Goal: Information Seeking & Learning: Check status

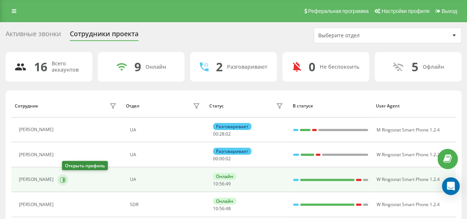
click at [65, 180] on icon at bounding box center [64, 180] width 2 height 4
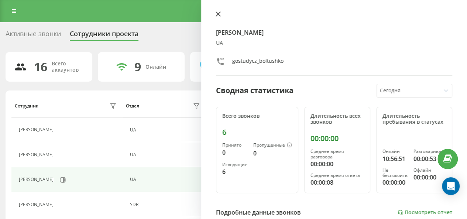
click at [220, 15] on icon at bounding box center [218, 13] width 5 height 5
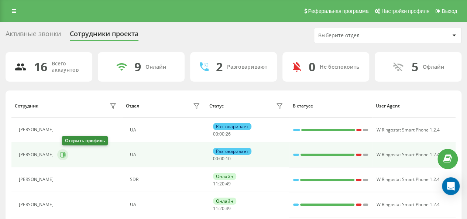
click at [65, 155] on icon at bounding box center [64, 155] width 2 height 4
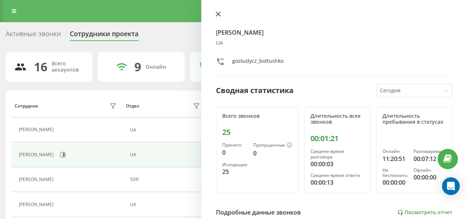
click at [217, 14] on icon at bounding box center [218, 14] width 4 height 4
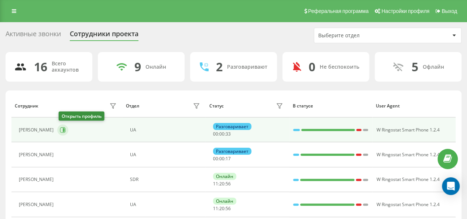
click at [67, 127] on button at bounding box center [62, 129] width 11 height 11
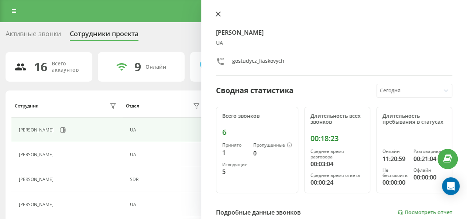
click at [219, 14] on icon at bounding box center [218, 13] width 5 height 5
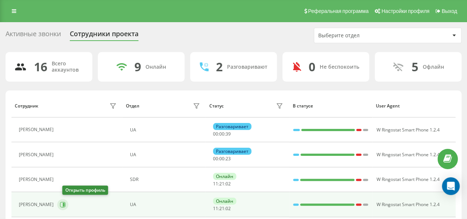
click at [65, 202] on icon at bounding box center [63, 205] width 6 height 6
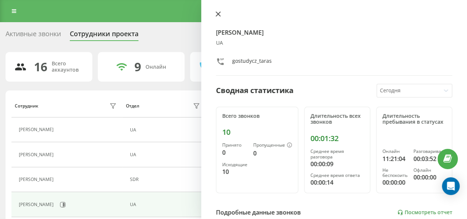
click at [219, 17] on icon at bounding box center [218, 13] width 5 height 5
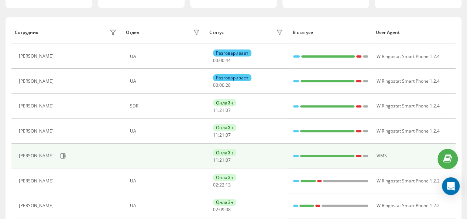
scroll to position [74, 0]
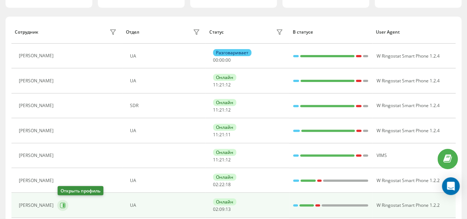
click at [62, 204] on icon at bounding box center [63, 205] width 6 height 6
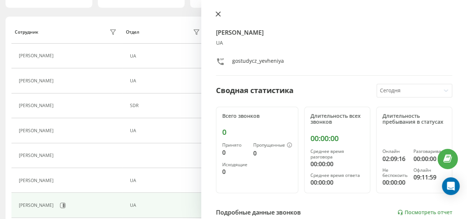
click at [218, 14] on icon at bounding box center [218, 14] width 4 height 4
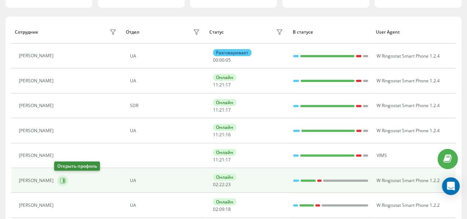
click at [60, 180] on icon at bounding box center [63, 181] width 6 height 6
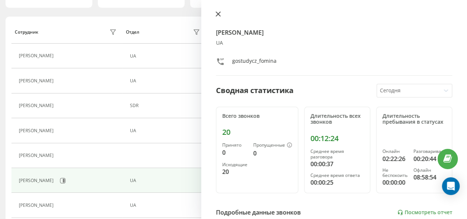
click at [219, 14] on icon at bounding box center [218, 14] width 4 height 4
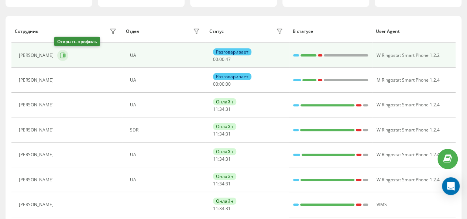
click at [63, 55] on icon at bounding box center [64, 56] width 2 height 4
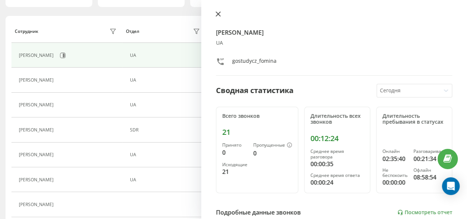
click at [220, 14] on icon at bounding box center [218, 13] width 5 height 5
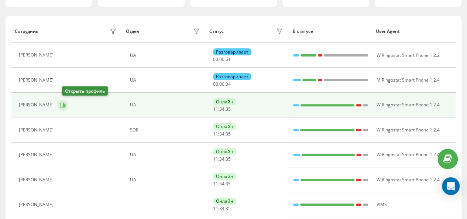
click at [68, 100] on button at bounding box center [62, 105] width 11 height 11
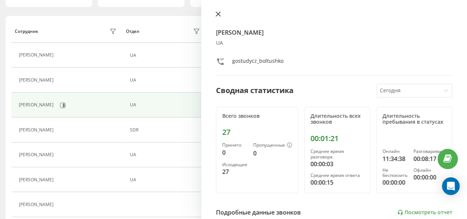
click at [218, 14] on icon at bounding box center [218, 14] width 4 height 4
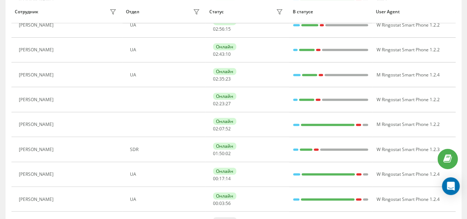
scroll to position [189, 0]
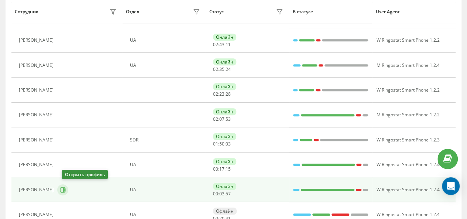
click at [65, 188] on icon at bounding box center [64, 190] width 2 height 4
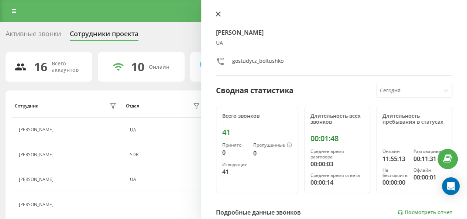
click at [220, 16] on icon at bounding box center [218, 13] width 5 height 5
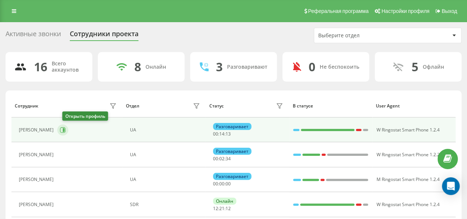
click at [66, 130] on icon at bounding box center [63, 130] width 6 height 6
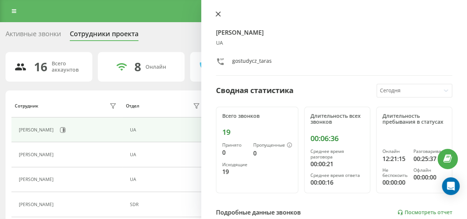
click at [216, 14] on icon at bounding box center [218, 13] width 5 height 5
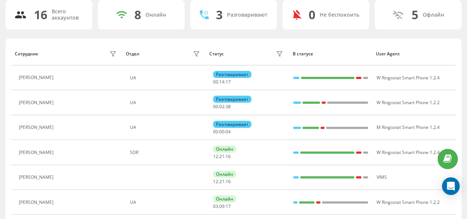
scroll to position [59, 0]
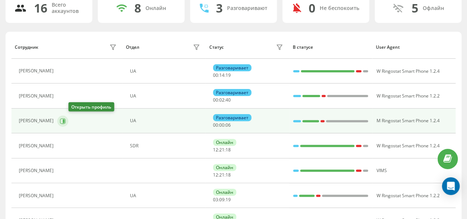
click at [66, 121] on icon at bounding box center [63, 121] width 6 height 6
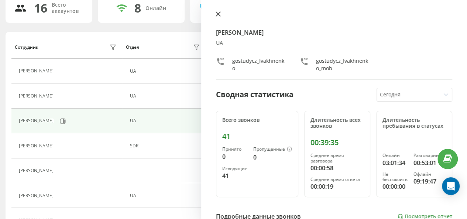
click at [218, 15] on icon at bounding box center [218, 13] width 5 height 5
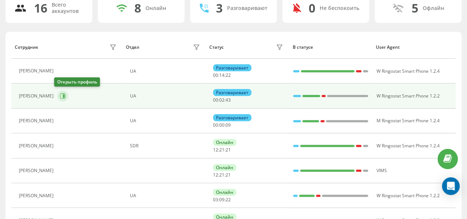
click at [64, 96] on button at bounding box center [62, 95] width 11 height 11
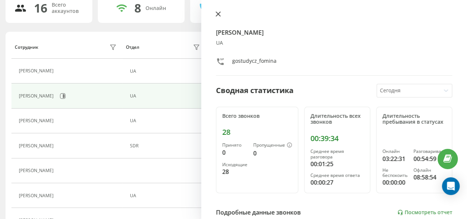
click at [217, 16] on icon at bounding box center [218, 14] width 4 height 4
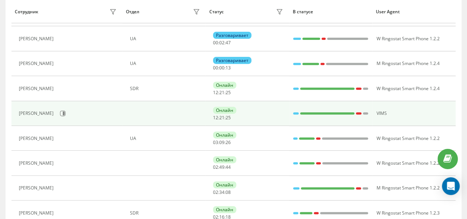
scroll to position [120, 0]
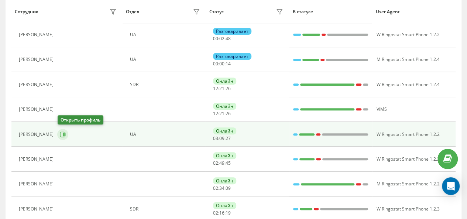
click at [61, 132] on icon at bounding box center [63, 134] width 6 height 6
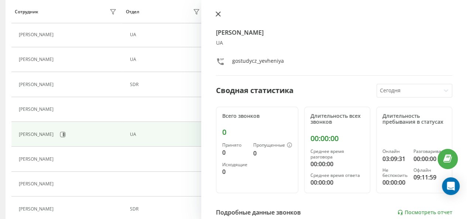
click at [216, 13] on icon at bounding box center [218, 13] width 5 height 5
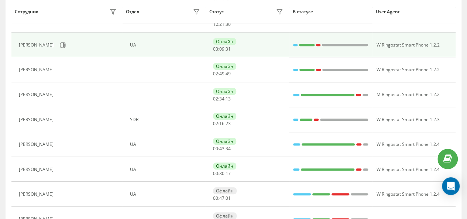
scroll to position [210, 0]
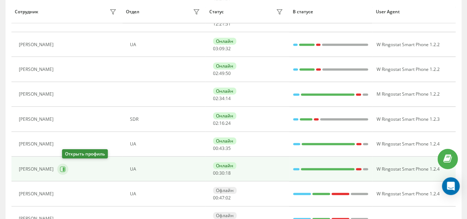
click at [66, 169] on icon at bounding box center [63, 169] width 6 height 6
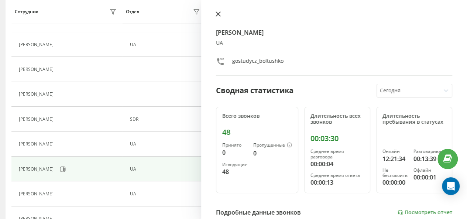
click at [218, 13] on icon at bounding box center [218, 14] width 4 height 4
